Goal: Transaction & Acquisition: Purchase product/service

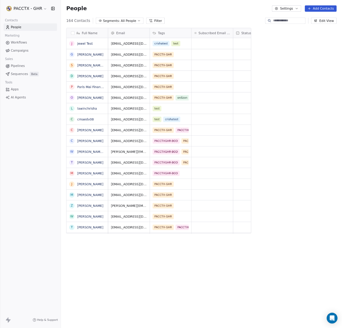
scroll to position [282, 254]
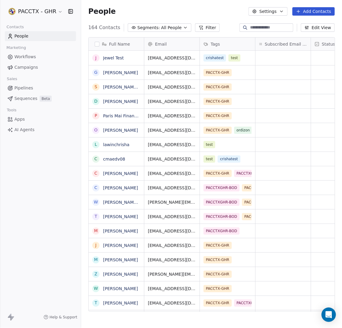
click at [33, 67] on span "Campaigns" at bounding box center [25, 67] width 23 height 6
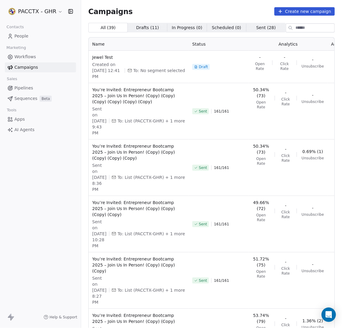
click at [227, 14] on button "Create new campaign" at bounding box center [304, 11] width 60 height 8
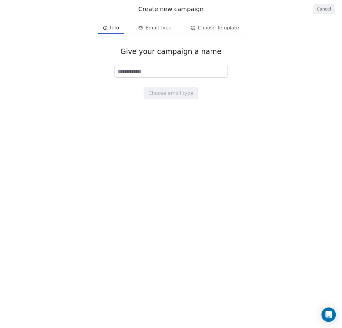
click at [194, 70] on input at bounding box center [170, 71] width 113 height 11
click at [227, 8] on button "Cancel" at bounding box center [323, 9] width 21 height 10
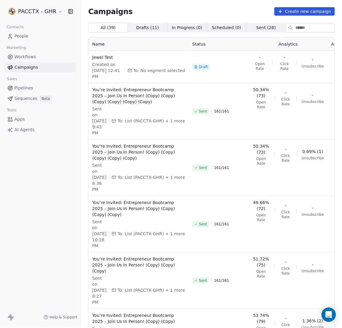
click at [23, 35] on span "People" at bounding box center [21, 36] width 14 height 6
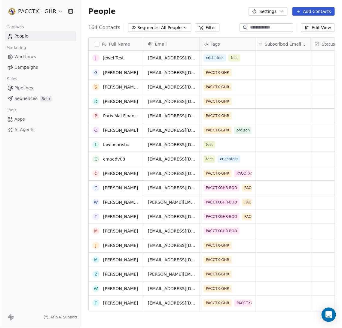
scroll to position [45, 0]
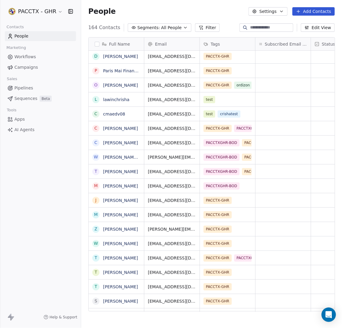
click at [183, 26] on icon "button" at bounding box center [185, 27] width 5 height 5
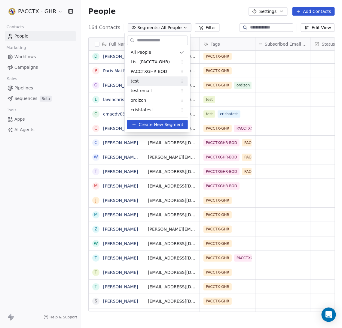
click at [143, 81] on div "test" at bounding box center [157, 82] width 61 height 10
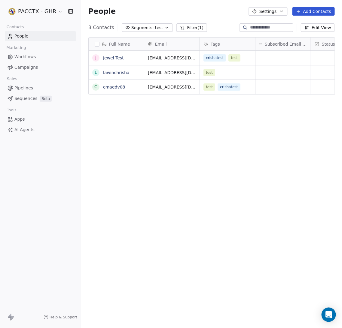
scroll to position [282, 254]
click at [164, 27] on icon "button" at bounding box center [166, 27] width 5 height 5
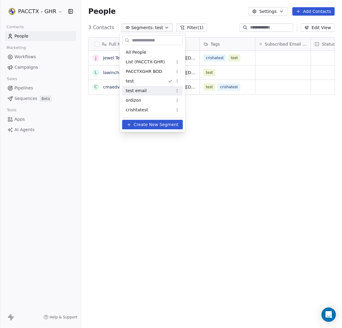
click at [132, 94] on div "test email" at bounding box center [152, 91] width 61 height 10
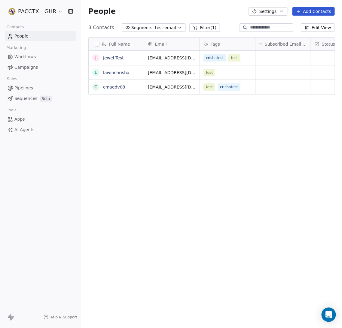
click at [166, 29] on span "test email" at bounding box center [165, 28] width 21 height 6
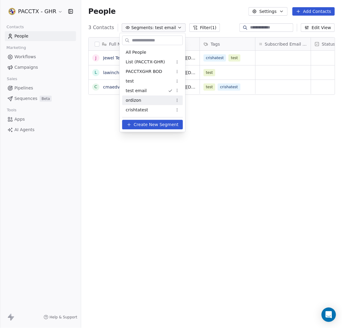
click at [145, 100] on div "ordizon" at bounding box center [152, 101] width 61 height 10
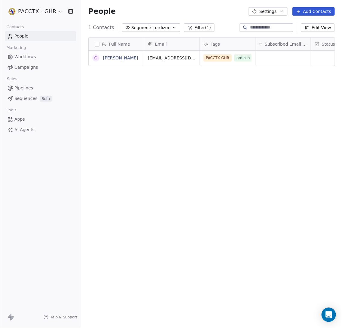
click at [160, 30] on span "ordizon" at bounding box center [163, 28] width 16 height 6
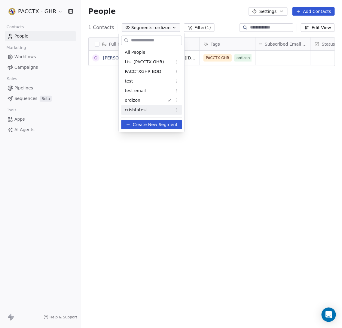
click at [144, 110] on div "crishtatest" at bounding box center [151, 110] width 61 height 10
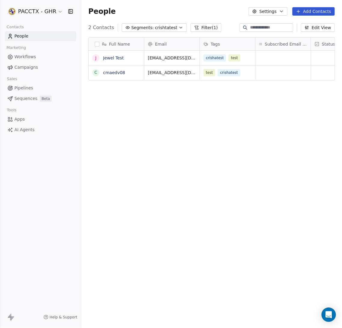
click at [162, 26] on span "crishtatest" at bounding box center [166, 28] width 22 height 6
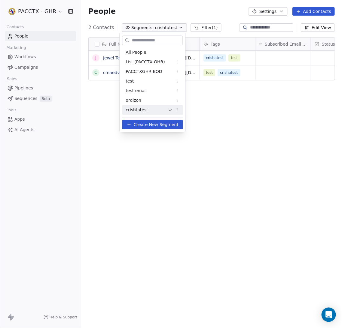
click at [163, 126] on span "Create New Segment" at bounding box center [156, 125] width 45 height 6
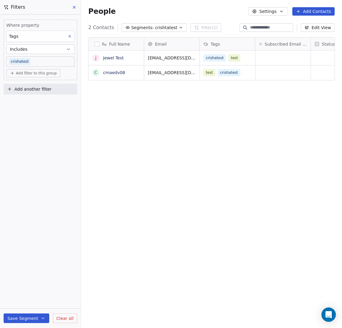
click at [68, 38] on icon at bounding box center [70, 36] width 4 height 4
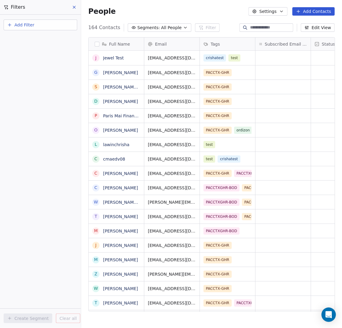
click at [23, 22] on span "Add Filter" at bounding box center [24, 25] width 20 height 6
click at [64, 102] on html "PACCTX - GHR Contacts People Marketing Workflows Campaigns Sales Pipelines Sequ…" at bounding box center [171, 164] width 342 height 328
click at [57, 24] on button "Add Filter" at bounding box center [41, 25] width 74 height 11
click at [44, 49] on div "Contact activity" at bounding box center [40, 49] width 61 height 6
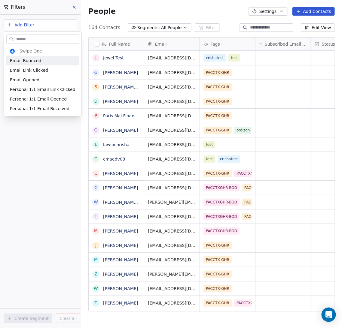
click at [59, 24] on html "PACCTX - GHR Contacts People Marketing Workflows Campaigns Sales Pipelines Sequ…" at bounding box center [171, 164] width 342 height 328
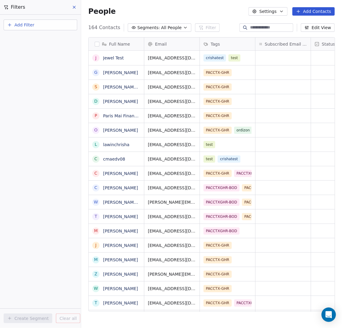
click at [59, 24] on button "Add Filter" at bounding box center [41, 25] width 74 height 11
click at [41, 36] on span "Contact properties" at bounding box center [29, 39] width 39 height 6
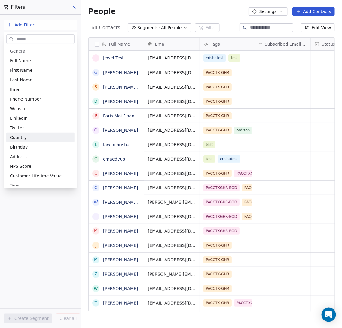
click at [31, 213] on html "PACCTX - GHR Contacts People Marketing Workflows Campaigns Sales Pipelines Sequ…" at bounding box center [171, 164] width 342 height 328
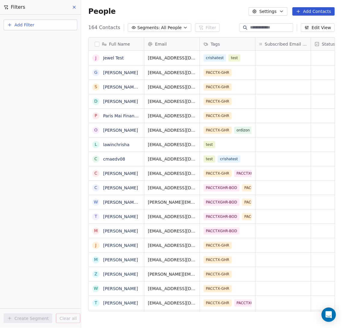
click at [141, 27] on span "Segments:" at bounding box center [148, 28] width 23 height 6
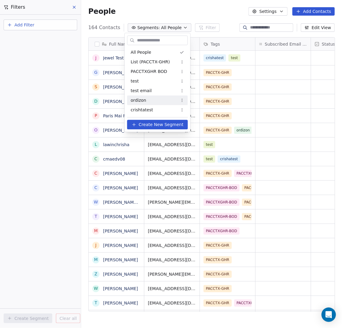
click at [159, 126] on span "Create New Segment" at bounding box center [161, 125] width 45 height 6
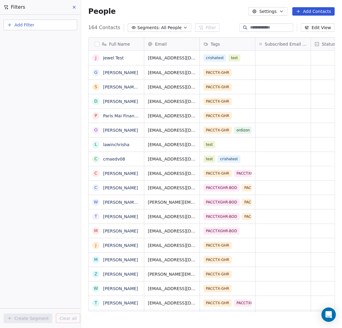
click at [175, 27] on span "All People" at bounding box center [171, 28] width 20 height 6
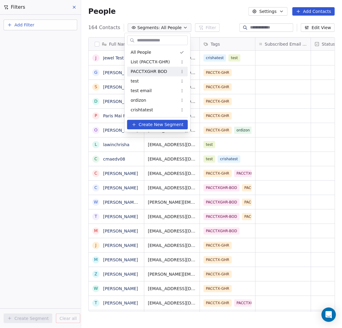
click at [75, 9] on html "PACCTX - GHR Contacts People Marketing Workflows Campaigns Sales Pipelines Sequ…" at bounding box center [171, 164] width 342 height 328
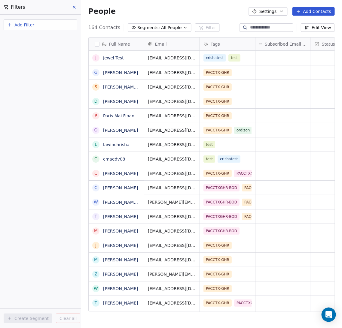
click at [75, 8] on icon at bounding box center [74, 7] width 2 height 2
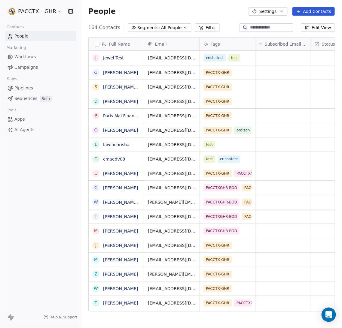
click at [152, 28] on span "Segments:" at bounding box center [148, 28] width 23 height 6
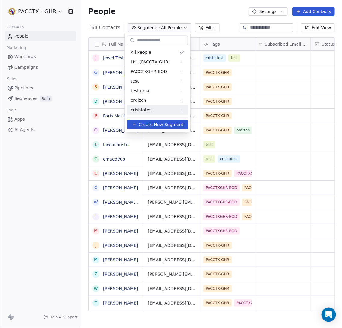
click at [166, 122] on span "Create New Segment" at bounding box center [161, 125] width 45 height 6
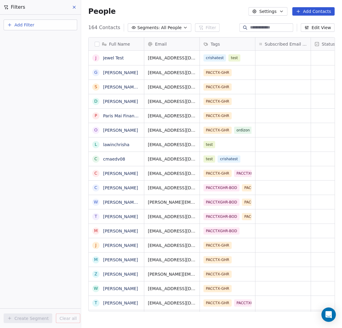
click at [72, 7] on icon at bounding box center [74, 7] width 5 height 5
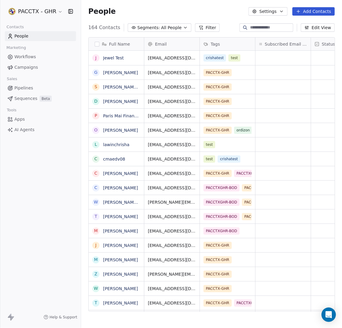
click at [183, 27] on icon "button" at bounding box center [185, 27] width 5 height 5
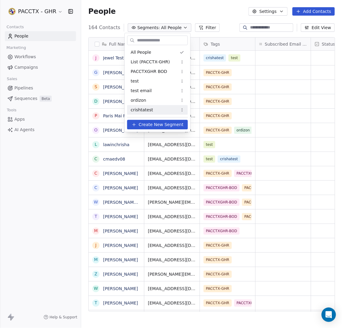
click at [166, 123] on span "Create New Segment" at bounding box center [161, 125] width 45 height 6
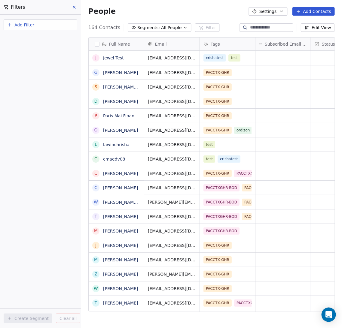
click at [60, 23] on button "Add Filter" at bounding box center [41, 25] width 74 height 11
click at [72, 5] on html "PACCTX - GHR Contacts People Marketing Workflows Campaigns Sales Pipelines Sequ…" at bounding box center [171, 164] width 342 height 328
click at [72, 8] on icon at bounding box center [74, 7] width 5 height 5
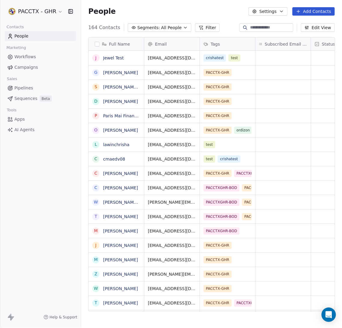
click at [206, 26] on button "Filter" at bounding box center [207, 27] width 25 height 8
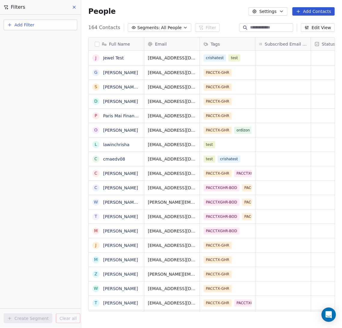
click at [52, 24] on button "Add Filter" at bounding box center [41, 25] width 74 height 11
click at [74, 8] on html "PACCTX - GHR Contacts People Marketing Workflows Campaigns Sales Pipelines Sequ…" at bounding box center [171, 164] width 342 height 328
click at [76, 5] on icon at bounding box center [74, 7] width 5 height 5
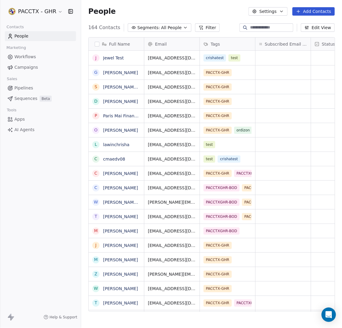
click at [165, 28] on span "All People" at bounding box center [171, 28] width 20 height 6
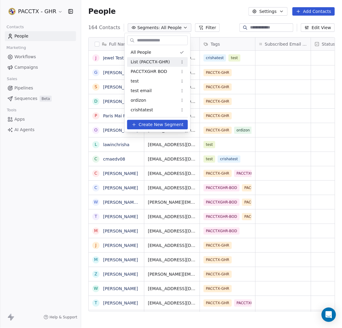
click at [152, 125] on span "Create New Segment" at bounding box center [161, 125] width 45 height 6
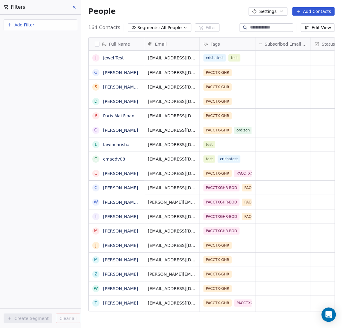
click at [30, 28] on span "Add Filter" at bounding box center [24, 25] width 20 height 6
click at [46, 40] on div "Contact properties" at bounding box center [40, 39] width 61 height 6
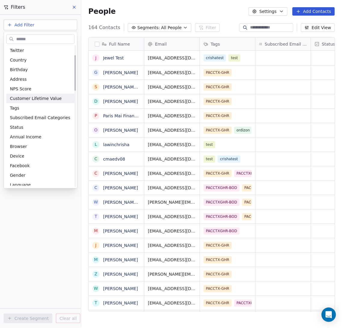
scroll to position [90, 0]
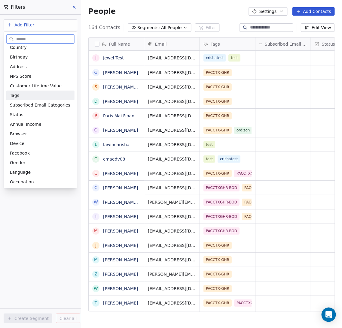
click at [17, 95] on span "Tags" at bounding box center [14, 95] width 9 height 6
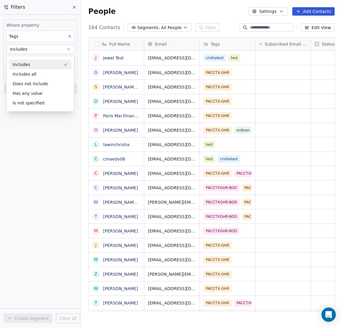
click at [70, 37] on icon at bounding box center [70, 36] width 4 height 4
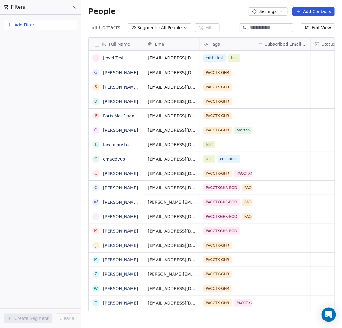
click at [64, 24] on button "Add Filter" at bounding box center [41, 25] width 74 height 11
click at [54, 37] on div "Contact properties" at bounding box center [40, 39] width 61 height 6
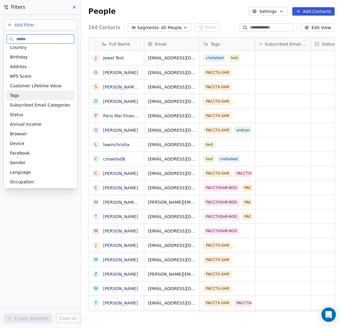
click at [28, 96] on div "Tags" at bounding box center [40, 95] width 61 height 6
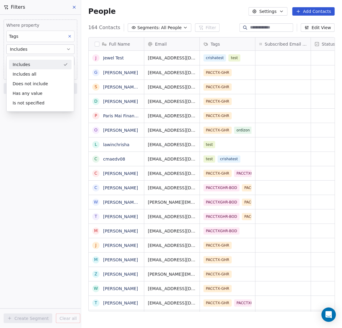
click at [69, 49] on icon "button" at bounding box center [68, 49] width 5 height 5
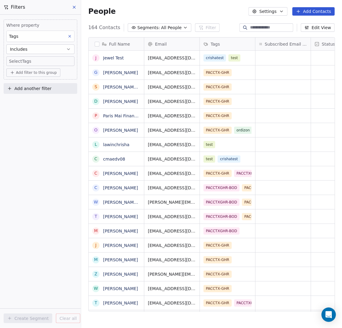
click at [69, 49] on icon "button" at bounding box center [68, 49] width 5 height 5
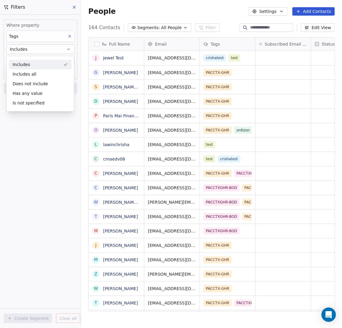
click at [55, 65] on div "Includes" at bounding box center [40, 65] width 62 height 10
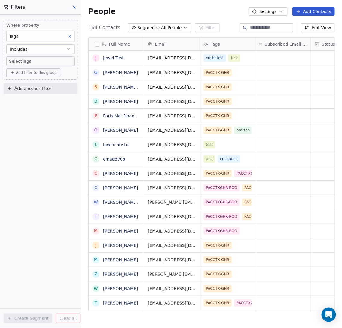
click at [47, 59] on body "PACCTX - GHR Contacts People Marketing Workflows Campaigns Sales Pipelines Sequ…" at bounding box center [171, 164] width 342 height 328
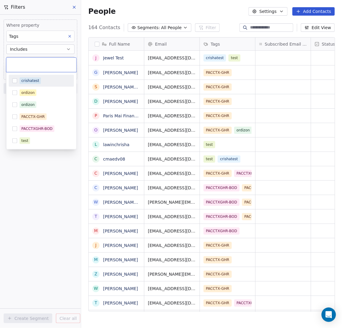
click at [35, 65] on input "text" at bounding box center [41, 65] width 63 height 7
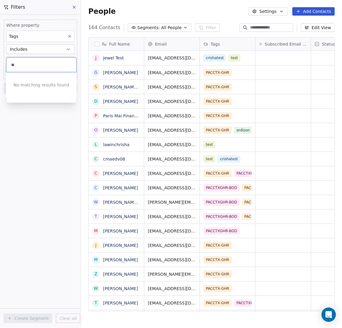
type input "*"
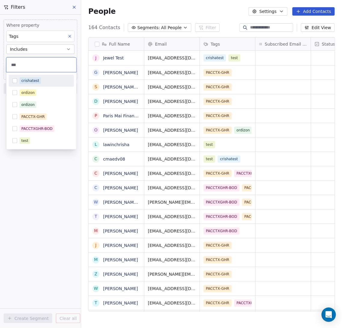
type input "****"
click at [33, 65] on icon at bounding box center [33, 65] width 4 height 4
click at [51, 193] on html "PACCTX - GHR Contacts People Marketing Workflows Campaigns Sales Pipelines Sequ…" at bounding box center [171, 164] width 342 height 328
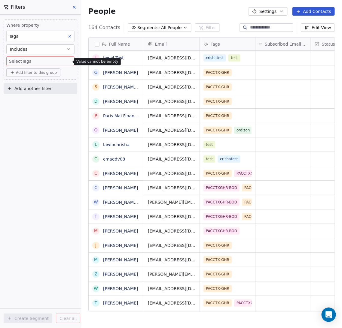
click at [54, 92] on button "Add another filter" at bounding box center [41, 88] width 74 height 11
click at [49, 59] on html "PACCTX - GHR Contacts People Marketing Workflows Campaigns Sales Pipelines Sequ…" at bounding box center [171, 164] width 342 height 328
click at [47, 60] on body "PACCTX - GHR Contacts People Marketing Workflows Campaigns Sales Pipelines Sequ…" at bounding box center [171, 164] width 342 height 328
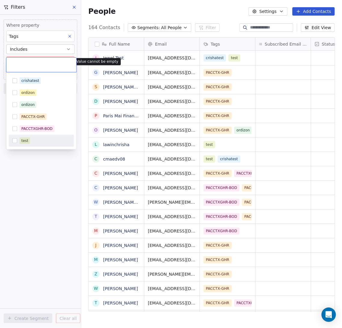
click at [15, 142] on button "Suggestions" at bounding box center [14, 140] width 5 height 5
click at [60, 197] on html "PACCTX - GHR Contacts People Marketing Workflows Campaigns Sales Pipelines Sequ…" at bounding box center [171, 164] width 342 height 328
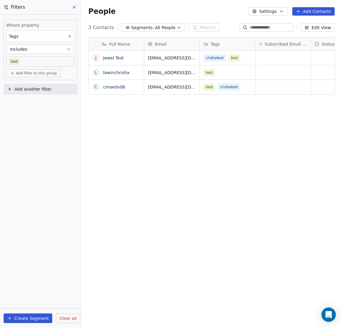
scroll to position [282, 254]
click at [43, 77] on button "Add filter to this group" at bounding box center [33, 73] width 54 height 8
click at [54, 150] on html "PACCTX - GHR Contacts People Marketing Workflows Campaigns Sales Pipelines Sequ…" at bounding box center [171, 164] width 342 height 328
click at [47, 72] on span "Add filter to this group" at bounding box center [36, 73] width 41 height 5
click at [26, 121] on html "PACCTX - GHR Contacts People Marketing Workflows Campaigns Sales Pipelines Sequ…" at bounding box center [171, 164] width 342 height 328
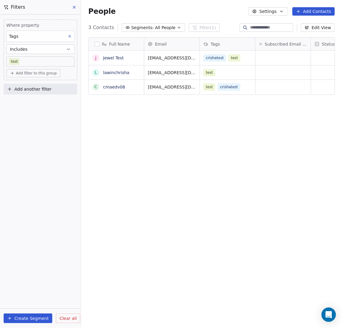
click at [67, 37] on button at bounding box center [70, 36] width 8 height 8
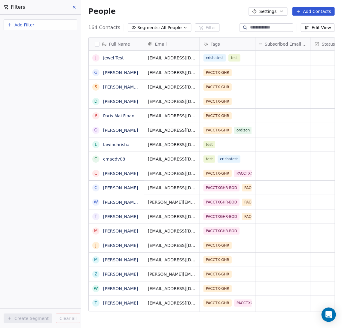
click at [28, 26] on span "Add Filter" at bounding box center [24, 25] width 20 height 6
click at [30, 50] on span "Contact activity" at bounding box center [26, 49] width 33 height 6
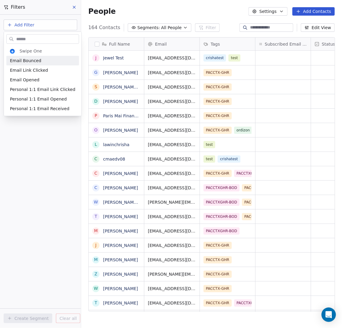
click at [62, 24] on html "PACCTX - GHR Contacts People Marketing Workflows Campaigns Sales Pipelines Sequ…" at bounding box center [171, 164] width 342 height 328
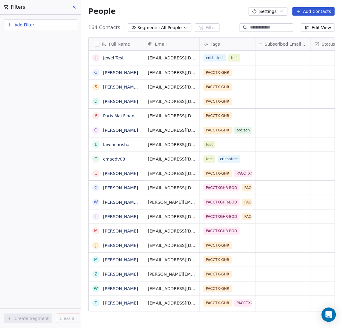
click at [62, 24] on button "Add Filter" at bounding box center [41, 25] width 74 height 11
click at [50, 37] on div "Contact properties" at bounding box center [40, 39] width 61 height 6
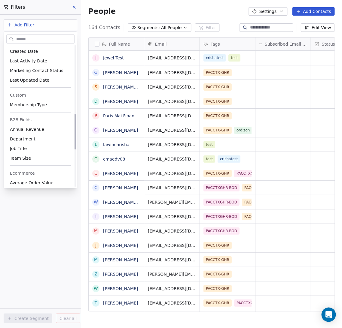
scroll to position [270, 0]
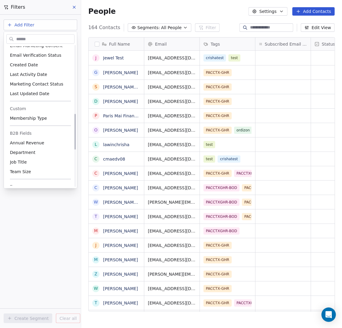
click at [47, 218] on html "PACCTX - GHR Contacts People Marketing Workflows Campaigns Sales Pipelines Sequ…" at bounding box center [171, 164] width 342 height 328
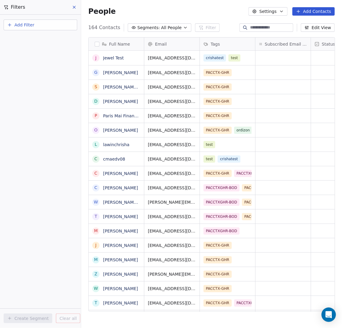
click at [71, 5] on button at bounding box center [74, 7] width 9 height 8
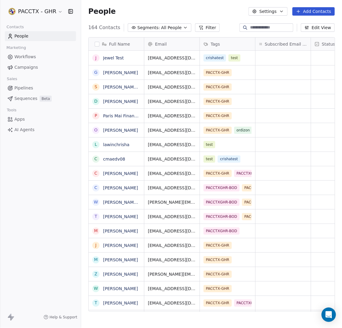
click at [170, 28] on span "All People" at bounding box center [171, 28] width 20 height 6
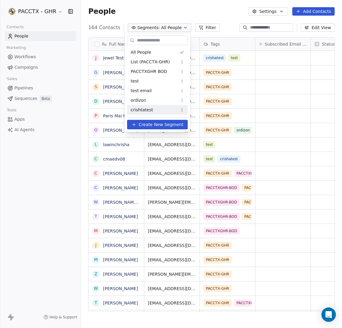
click at [139, 124] on button "Create New Segment" at bounding box center [157, 125] width 61 height 10
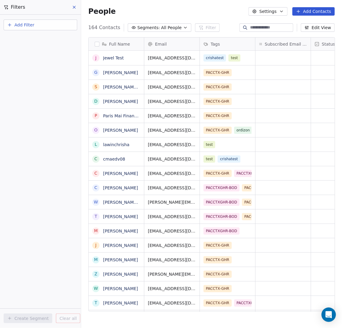
click at [40, 23] on button "Add Filter" at bounding box center [41, 25] width 74 height 11
click at [161, 27] on html "PACCTX - GHR Contacts People Marketing Workflows Campaigns Sales Pipelines Sequ…" at bounding box center [171, 164] width 342 height 328
click at [167, 26] on span "All People" at bounding box center [171, 28] width 20 height 6
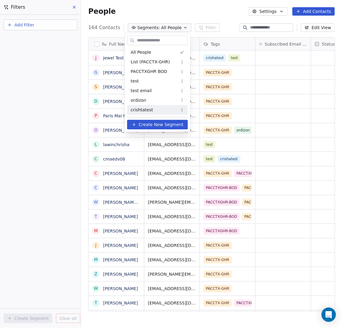
click at [136, 124] on icon at bounding box center [133, 124] width 5 height 5
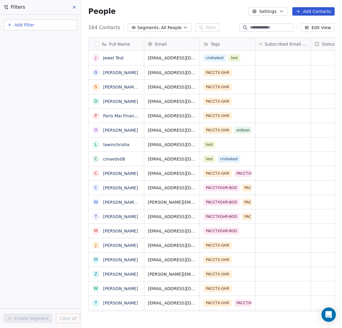
click at [227, 14] on button "Settings" at bounding box center [267, 11] width 39 height 8
click at [227, 34] on div "Tags" at bounding box center [266, 34] width 24 height 10
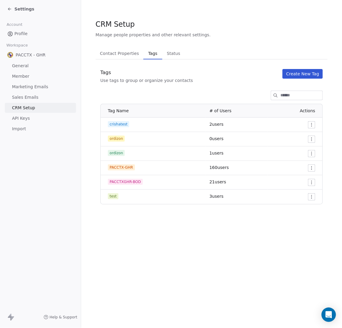
click at [227, 73] on button "Create New Tag" at bounding box center [302, 74] width 40 height 10
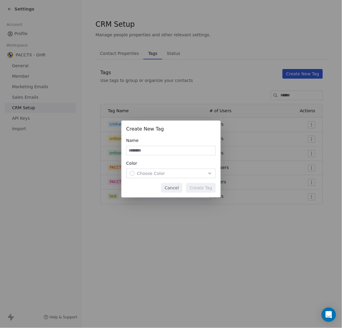
click at [176, 190] on button "Cancel" at bounding box center [171, 188] width 21 height 10
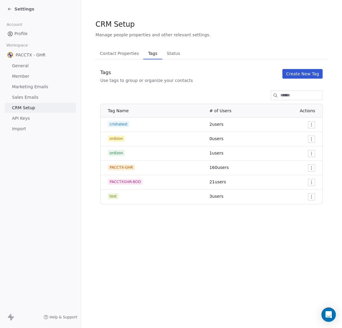
click at [227, 76] on button "Create New Tag" at bounding box center [302, 74] width 40 height 10
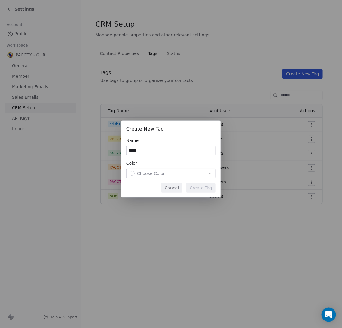
type input "*****"
click at [145, 172] on span "Choose Color" at bounding box center [151, 173] width 28 height 6
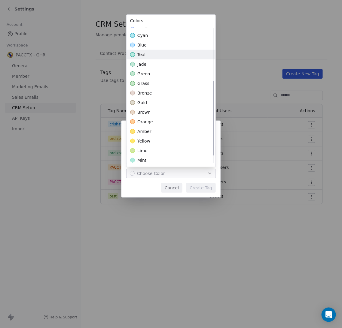
scroll to position [112, 0]
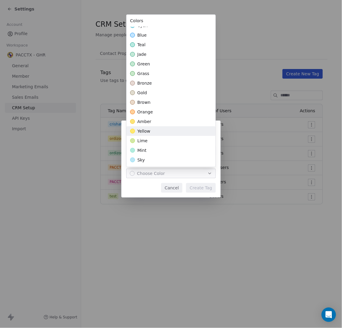
click at [150, 131] on div "yellow" at bounding box center [170, 131] width 89 height 10
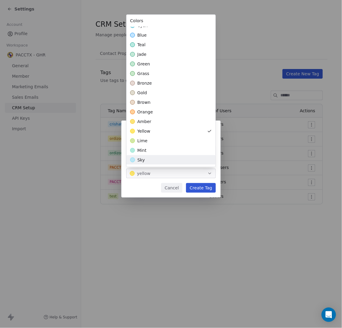
click at [195, 185] on div "Create New Tag Name ***** Color yellow Cancel Create Tag" at bounding box center [171, 164] width 342 height 106
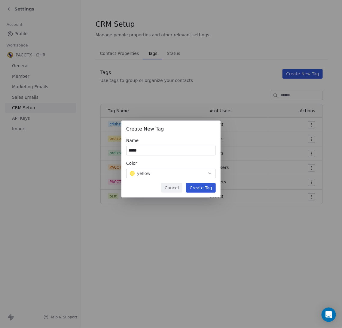
click at [197, 188] on button "Create Tag" at bounding box center [201, 188] width 30 height 10
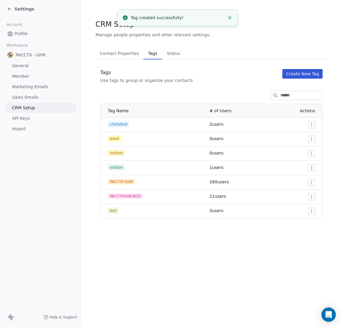
click at [227, 18] on icon "Close toast" at bounding box center [229, 17] width 5 height 5
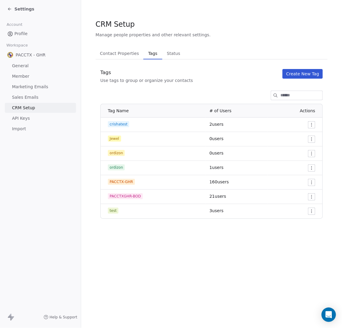
click at [13, 8] on div "Settings" at bounding box center [20, 9] width 27 height 6
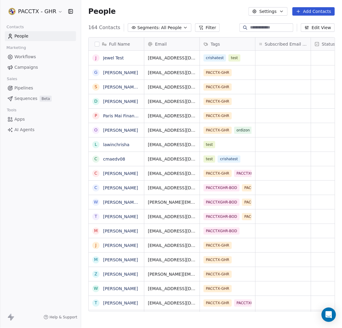
scroll to position [282, 254]
click at [146, 27] on span "Segments:" at bounding box center [148, 28] width 23 height 6
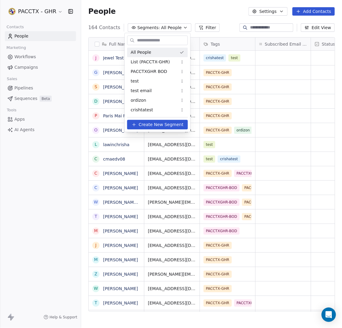
click at [227, 61] on html "PACCTX - GHR Contacts People Marketing Workflows Campaigns Sales Pipelines Sequ…" at bounding box center [171, 164] width 342 height 328
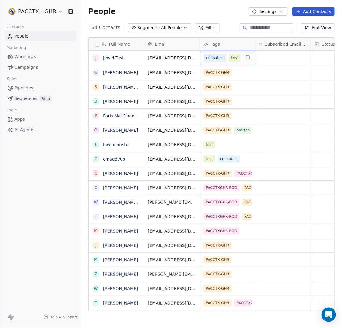
click at [227, 62] on div "crishatest test" at bounding box center [228, 58] width 56 height 14
click at [227, 57] on div "crishatest test" at bounding box center [228, 58] width 56 height 14
click at [227, 57] on div "crishatest test" at bounding box center [221, 57] width 37 height 7
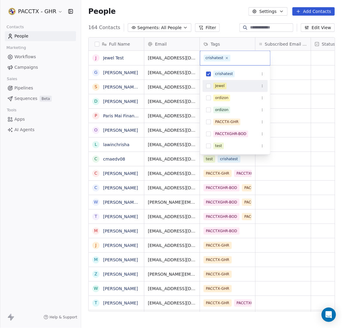
click at [208, 89] on div "Jewel" at bounding box center [234, 86] width 65 height 10
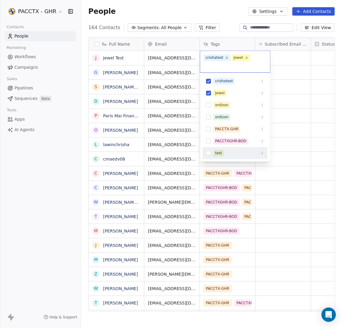
click at [209, 157] on div "test" at bounding box center [234, 154] width 65 height 10
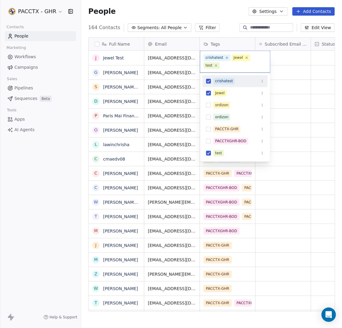
click at [219, 18] on html "PACCTX - GHR Contacts People Marketing Workflows Campaigns Sales Pipelines Sequ…" at bounding box center [171, 164] width 342 height 328
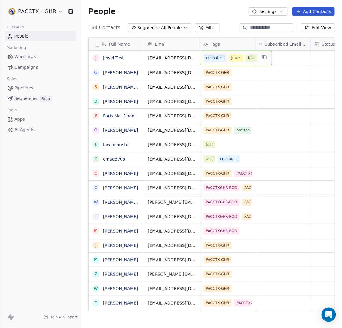
click at [227, 62] on div "crishatest Jewel test" at bounding box center [236, 58] width 72 height 14
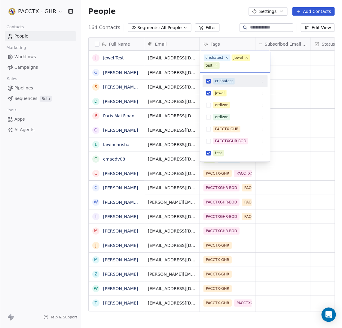
click at [227, 62] on input "text" at bounding box center [244, 65] width 46 height 7
click at [218, 64] on icon at bounding box center [216, 66] width 4 height 4
click at [220, 26] on html "PACCTX - GHR Contacts People Marketing Workflows Campaigns Sales Pipelines Sequ…" at bounding box center [171, 164] width 342 height 328
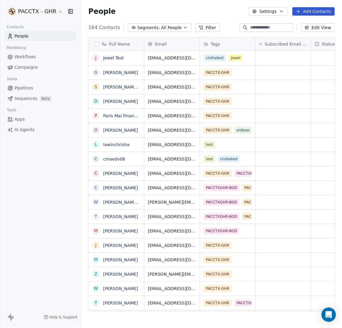
click at [27, 66] on span "Campaigns" at bounding box center [25, 67] width 23 height 6
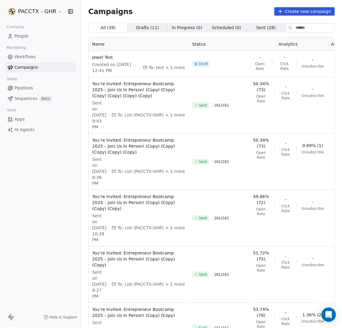
click at [227, 12] on button "Create new campaign" at bounding box center [304, 11] width 60 height 8
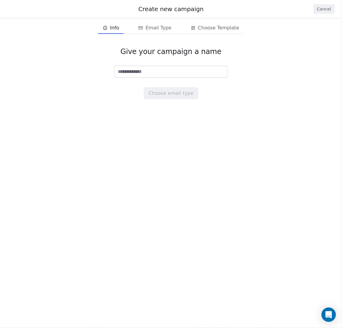
click at [150, 76] on input at bounding box center [170, 71] width 113 height 11
type input "**********"
click at [173, 96] on button "Choose email type" at bounding box center [170, 93] width 54 height 12
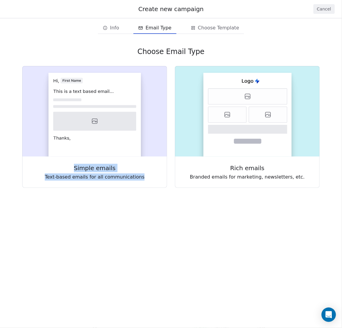
drag, startPoint x: 89, startPoint y: 107, endPoint x: 166, endPoint y: 233, distance: 147.6
click at [166, 218] on div "Create new campaign Cancel Info Info Email Type Email Type Choose Template Choo…" at bounding box center [171, 164] width 342 height 328
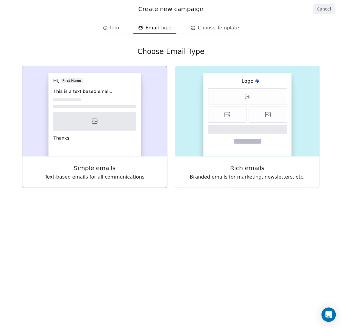
click at [58, 142] on rect at bounding box center [94, 115] width 92 height 84
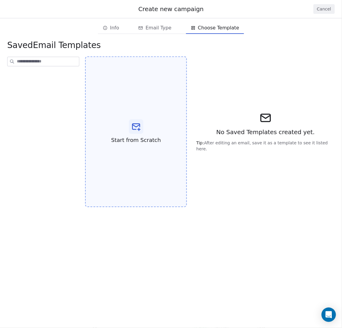
click at [133, 124] on icon at bounding box center [136, 127] width 10 height 10
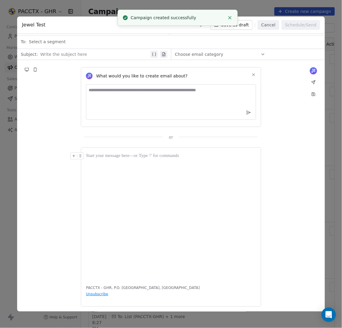
scroll to position [13, 0]
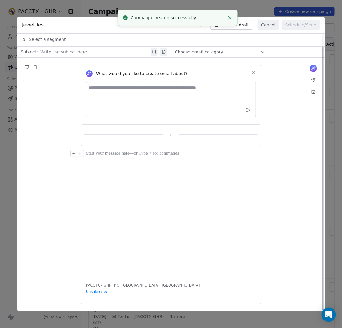
click at [119, 182] on div at bounding box center [171, 213] width 170 height 127
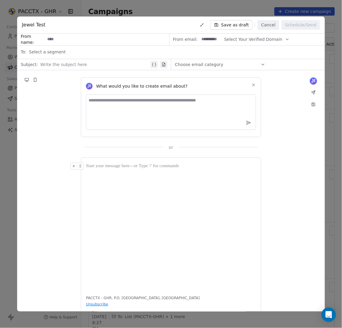
click at [108, 173] on div at bounding box center [171, 226] width 170 height 127
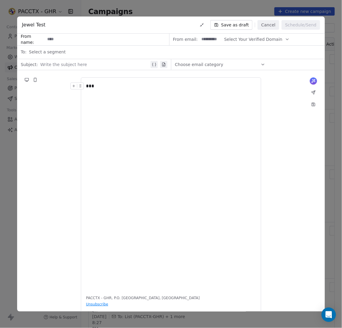
drag, startPoint x: 112, startPoint y: 97, endPoint x: 77, endPoint y: 87, distance: 36.0
click at [86, 87] on div "***" at bounding box center [171, 186] width 170 height 207
click at [86, 85] on div at bounding box center [78, 88] width 16 height 11
click at [89, 85] on div "***" at bounding box center [171, 86] width 170 height 7
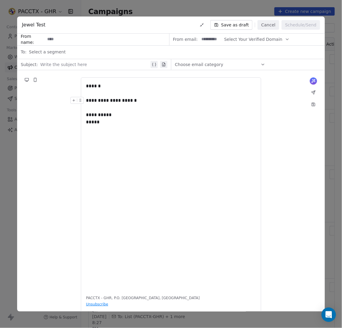
drag, startPoint x: 135, startPoint y: 166, endPoint x: 135, endPoint y: 152, distance: 13.5
click at [133, 154] on div "**********" at bounding box center [171, 186] width 170 height 207
click at [69, 40] on input at bounding box center [107, 39] width 124 height 11
click at [92, 37] on input at bounding box center [107, 39] width 124 height 11
click at [121, 124] on div "*****" at bounding box center [171, 122] width 170 height 7
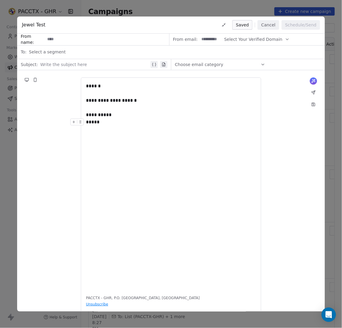
click at [89, 36] on input at bounding box center [107, 39] width 124 height 11
type input "*"
type input "**********"
click at [219, 41] on input at bounding box center [210, 39] width 23 height 11
click at [227, 40] on icon "button" at bounding box center [287, 39] width 2 height 1
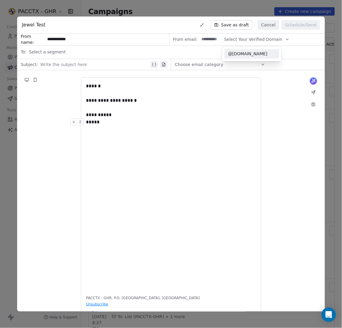
click at [227, 57] on span "@[DOMAIN_NAME]" at bounding box center [251, 54] width 47 height 6
click at [206, 39] on input at bounding box center [210, 39] width 23 height 11
click at [132, 40] on input "**********" at bounding box center [107, 39] width 124 height 11
click at [207, 40] on input at bounding box center [210, 39] width 23 height 11
type input "******"
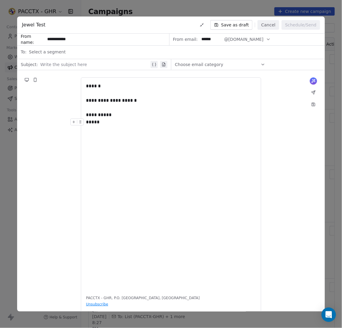
click at [134, 38] on input "**********" at bounding box center [107, 39] width 124 height 11
click at [89, 62] on div at bounding box center [94, 64] width 109 height 7
click at [199, 67] on span "Choose email category" at bounding box center [199, 65] width 48 height 6
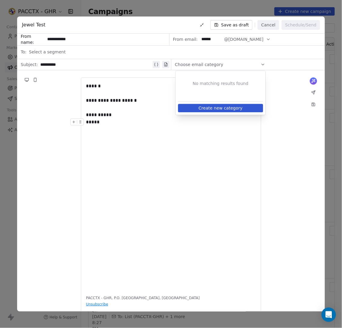
click at [175, 152] on div "**********" at bounding box center [171, 186] width 170 height 207
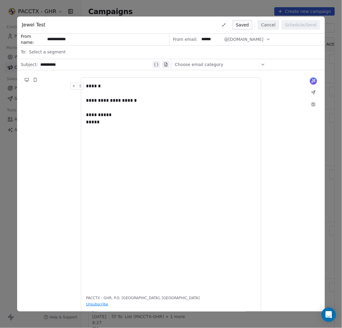
click at [130, 176] on div "**********" at bounding box center [171, 186] width 170 height 207
click at [227, 62] on div "Choose email category" at bounding box center [220, 65] width 90 height 10
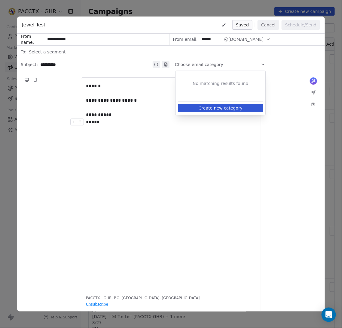
click at [227, 160] on div "**********" at bounding box center [171, 186] width 170 height 207
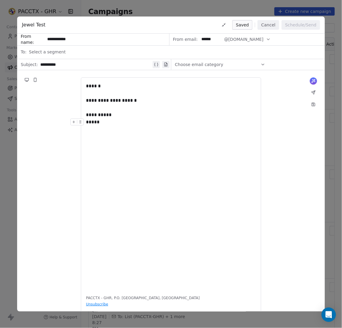
click at [126, 125] on div "*****" at bounding box center [171, 122] width 170 height 7
click at [132, 105] on div at bounding box center [171, 107] width 170 height 7
click at [131, 121] on div "*****" at bounding box center [171, 122] width 170 height 7
click at [52, 52] on span "Select a segment" at bounding box center [47, 52] width 37 height 6
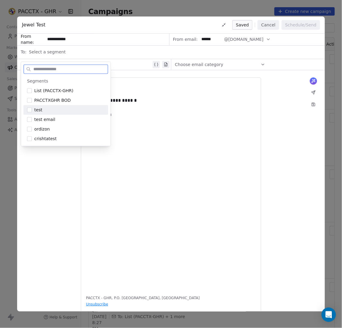
click at [49, 112] on div "test" at bounding box center [69, 110] width 70 height 6
click at [43, 70] on input "text" at bounding box center [70, 69] width 76 height 9
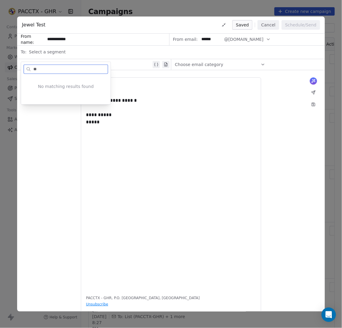
type input "*"
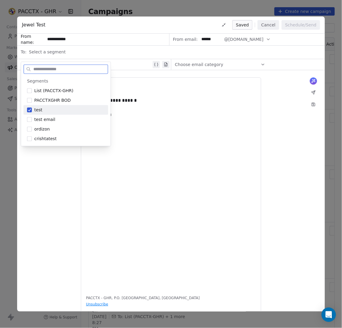
click at [29, 110] on button "Suggestions" at bounding box center [29, 110] width 5 height 5
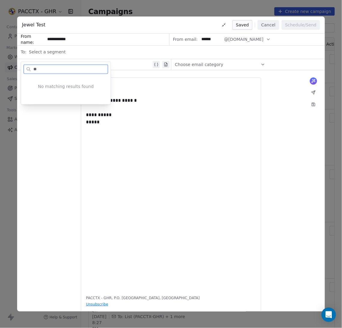
type input "*"
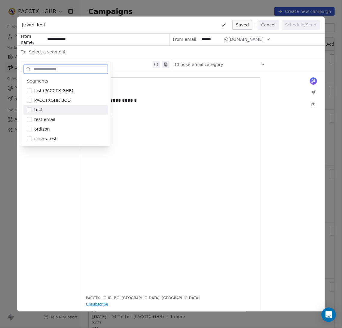
click at [206, 148] on div "**********" at bounding box center [171, 186] width 170 height 207
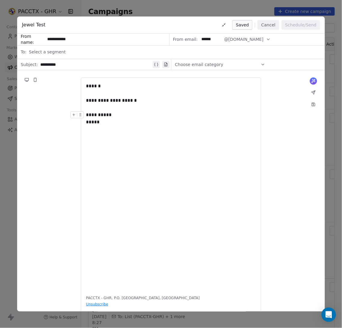
click at [49, 55] on span "Select a segment" at bounding box center [47, 52] width 37 height 6
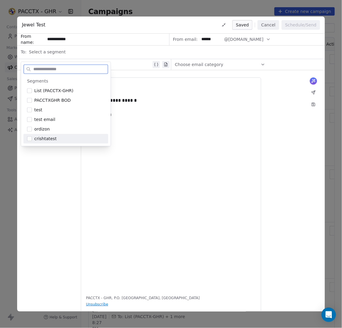
click at [188, 158] on div "**********" at bounding box center [171, 186] width 170 height 207
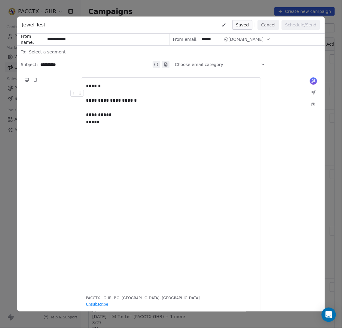
click at [227, 26] on button "Cancel" at bounding box center [267, 25] width 21 height 10
type input "*"
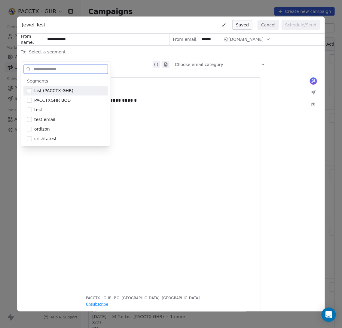
click at [269, 24] on button "Cancel" at bounding box center [267, 25] width 21 height 10
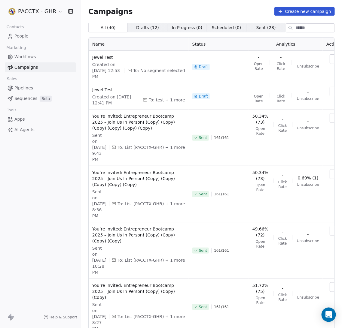
click at [18, 32] on link "People" at bounding box center [40, 36] width 71 height 10
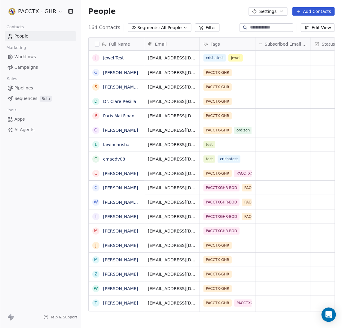
scroll to position [282, 254]
click at [241, 161] on div "test crishatest" at bounding box center [228, 159] width 56 height 14
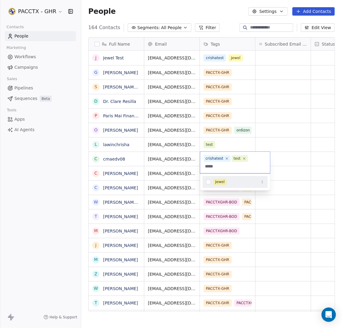
type input "*****"
click at [210, 178] on div "Jewel" at bounding box center [234, 182] width 65 height 10
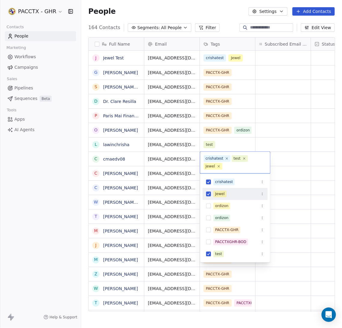
click at [29, 68] on html "PACCTX - GHR Contacts People Marketing Workflows Campaigns Sales Pipelines Sequ…" at bounding box center [171, 164] width 342 height 328
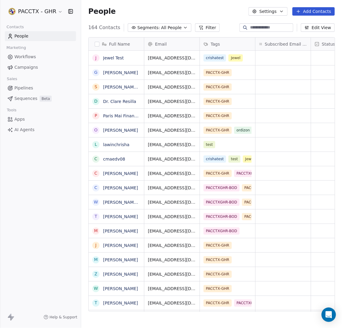
click at [31, 68] on span "Campaigns" at bounding box center [25, 67] width 23 height 6
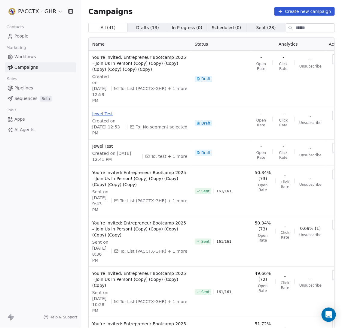
click at [107, 114] on span "Jewel Test" at bounding box center [139, 114] width 95 height 6
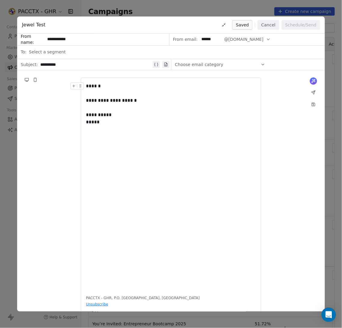
click at [73, 51] on div "Select a segment" at bounding box center [175, 51] width 292 height 13
type input "*"
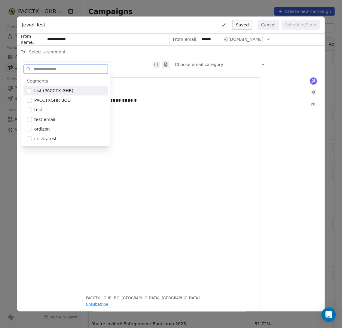
click at [269, 24] on button "Cancel" at bounding box center [267, 25] width 21 height 10
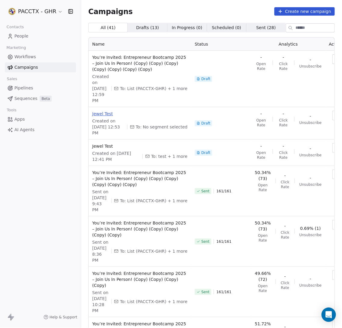
click at [111, 112] on span "Jewel Test" at bounding box center [139, 114] width 95 height 6
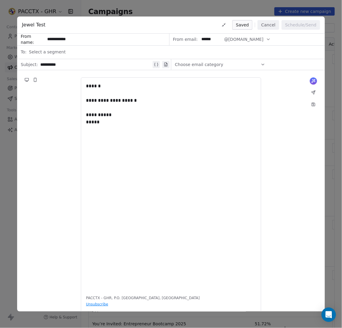
click at [53, 49] on span "Select a segment" at bounding box center [47, 52] width 37 height 6
type input "*"
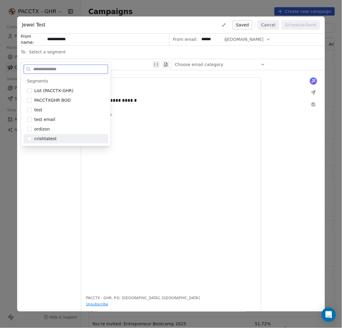
click at [164, 155] on div "**********" at bounding box center [171, 186] width 170 height 207
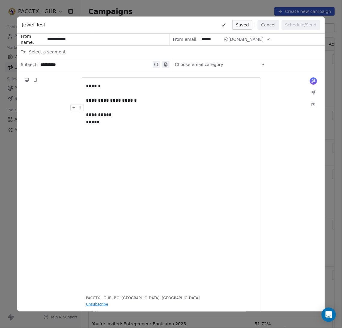
click at [273, 28] on button "Cancel" at bounding box center [267, 25] width 21 height 10
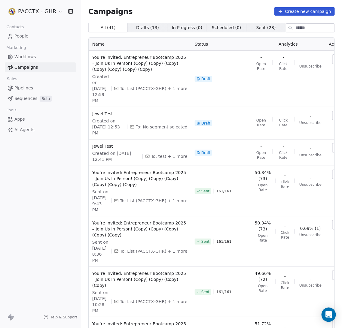
click at [23, 38] on span "People" at bounding box center [21, 36] width 14 height 6
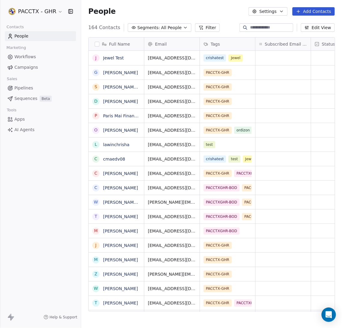
scroll to position [282, 254]
click at [183, 30] on icon "button" at bounding box center [185, 27] width 5 height 5
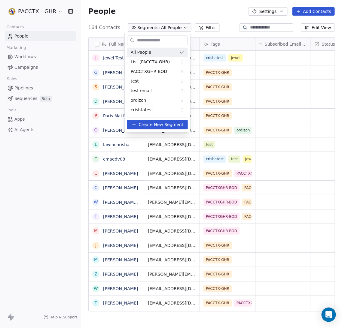
click at [279, 12] on html "PACCTX - GHR Contacts People Marketing Workflows Campaigns Sales Pipelines Sequ…" at bounding box center [171, 164] width 342 height 328
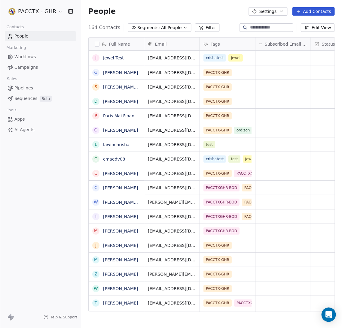
click at [279, 12] on button "Settings" at bounding box center [267, 11] width 39 height 8
click at [267, 36] on span "Tags" at bounding box center [269, 34] width 9 height 6
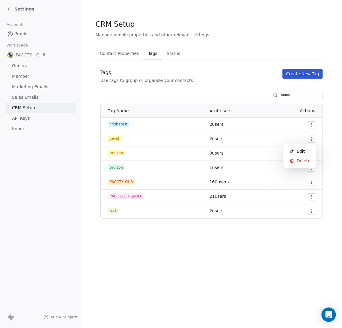
click at [310, 138] on html "Settings Account Profile Workspace PACCTX - GHR General Member Marketing Emails…" at bounding box center [171, 164] width 342 height 328
click at [303, 148] on span "Edit" at bounding box center [300, 151] width 8 height 6
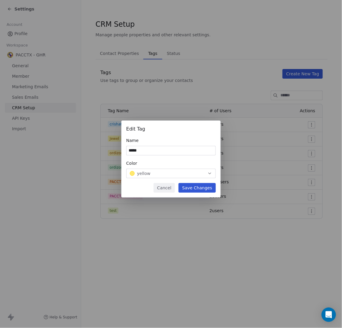
click at [162, 190] on button "Cancel" at bounding box center [163, 188] width 21 height 10
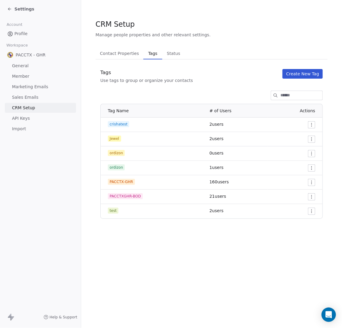
click at [149, 277] on div "CRM Setup Manage people properties and other relevant settings. Contact Propert…" at bounding box center [211, 164] width 260 height 328
click at [18, 8] on span "Settings" at bounding box center [24, 9] width 20 height 6
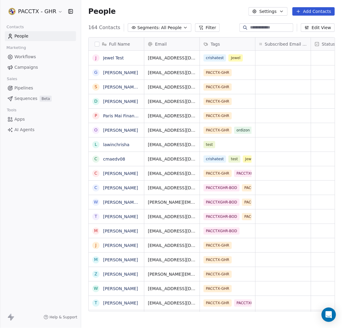
scroll to position [282, 254]
click at [33, 65] on span "Campaigns" at bounding box center [25, 67] width 23 height 6
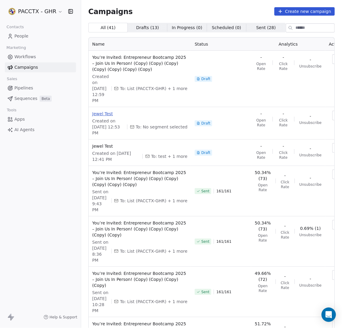
click at [107, 113] on span "Jewel Test" at bounding box center [139, 114] width 95 height 6
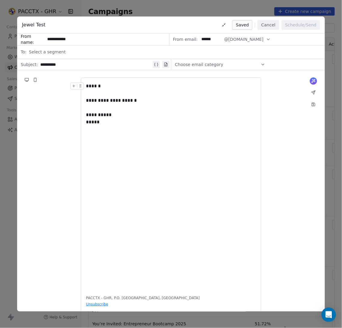
click at [81, 52] on div "Select a segment" at bounding box center [175, 51] width 292 height 13
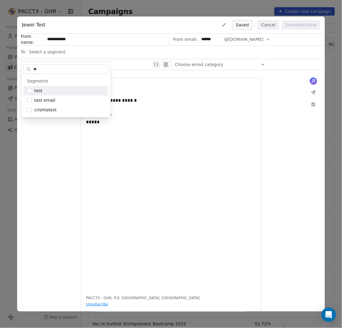
type input "*"
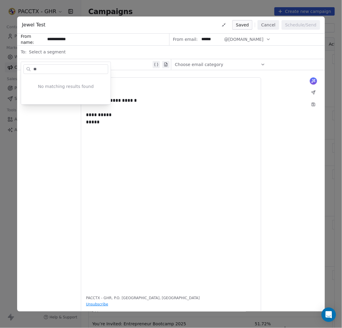
type input "*"
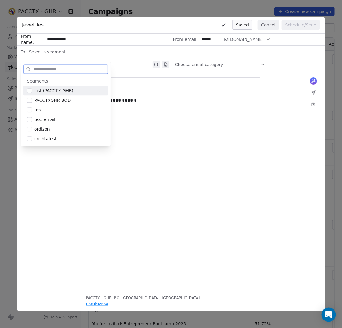
click at [89, 35] on input "**********" at bounding box center [107, 39] width 124 height 11
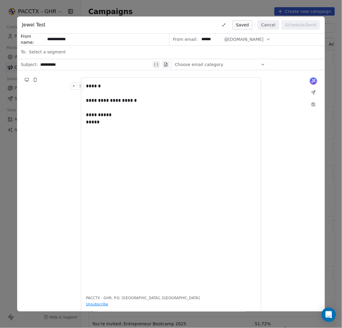
click at [239, 67] on div "Choose email category" at bounding box center [220, 65] width 90 height 10
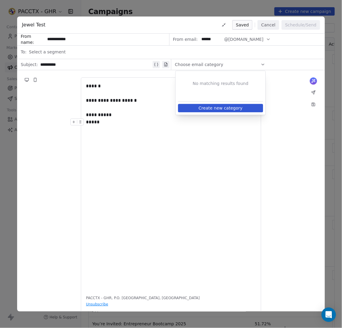
click at [179, 171] on div "**********" at bounding box center [171, 186] width 170 height 207
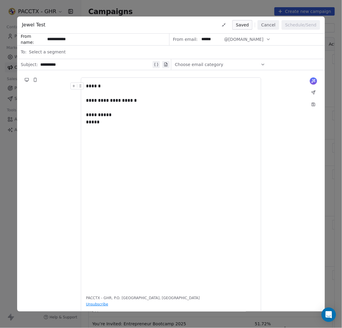
click at [269, 26] on button "Cancel" at bounding box center [267, 25] width 21 height 10
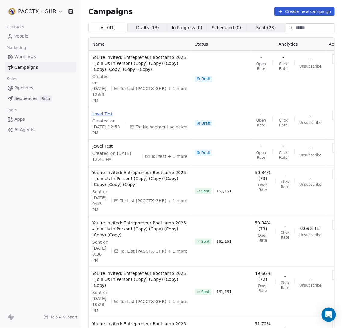
click at [107, 116] on span "Jewel Test" at bounding box center [139, 114] width 95 height 6
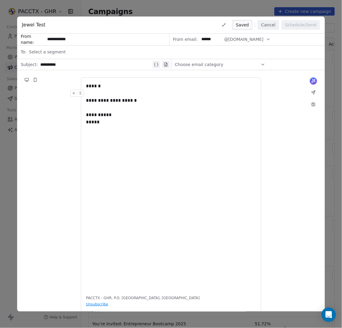
click at [68, 52] on div "Select a segment" at bounding box center [175, 51] width 292 height 13
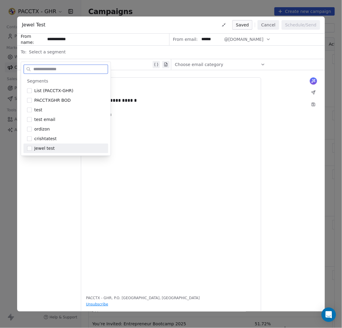
click at [44, 145] on div "Jewel test" at bounding box center [65, 149] width 85 height 10
click at [176, 150] on div "**********" at bounding box center [171, 186] width 170 height 207
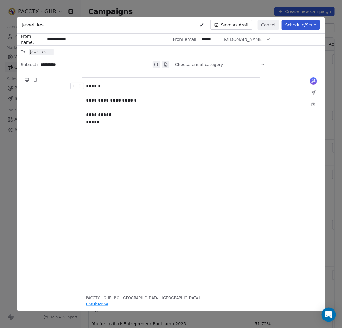
click at [272, 25] on button "Cancel" at bounding box center [267, 25] width 21 height 10
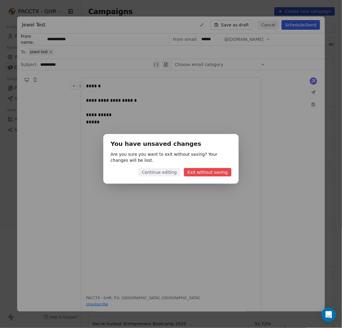
click at [171, 176] on button "Continue editing" at bounding box center [159, 172] width 42 height 8
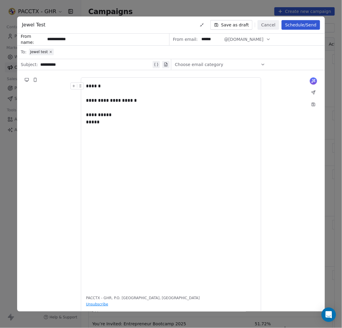
click at [268, 25] on button "Cancel" at bounding box center [267, 25] width 21 height 10
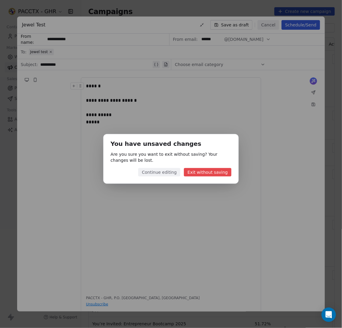
click at [218, 174] on button "Exit without saving" at bounding box center [207, 172] width 47 height 8
